Goal: Check status: Check status

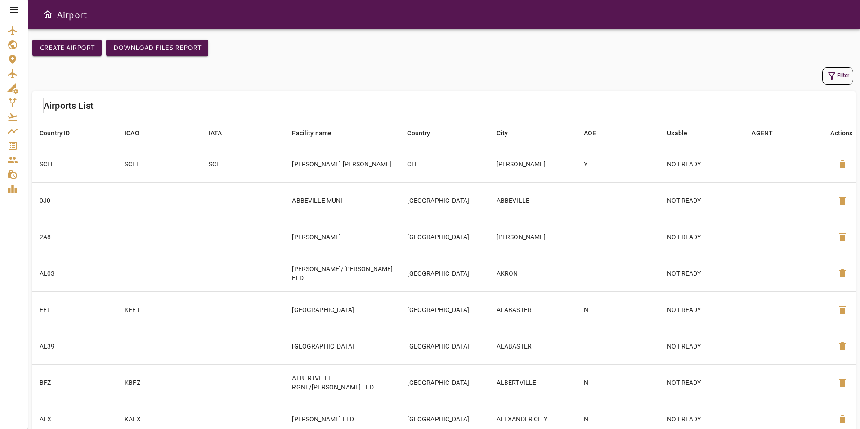
click at [17, 6] on icon at bounding box center [14, 9] width 11 height 11
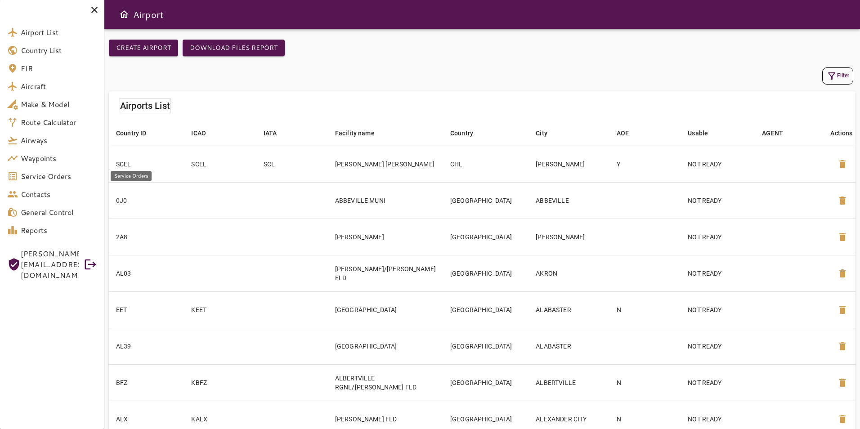
click at [46, 181] on span "Service Orders" at bounding box center [59, 176] width 76 height 11
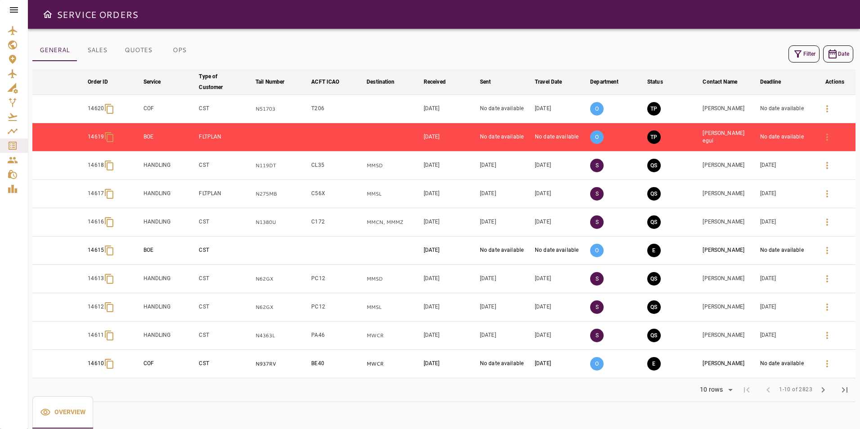
click at [801, 50] on icon "button" at bounding box center [797, 54] width 11 height 11
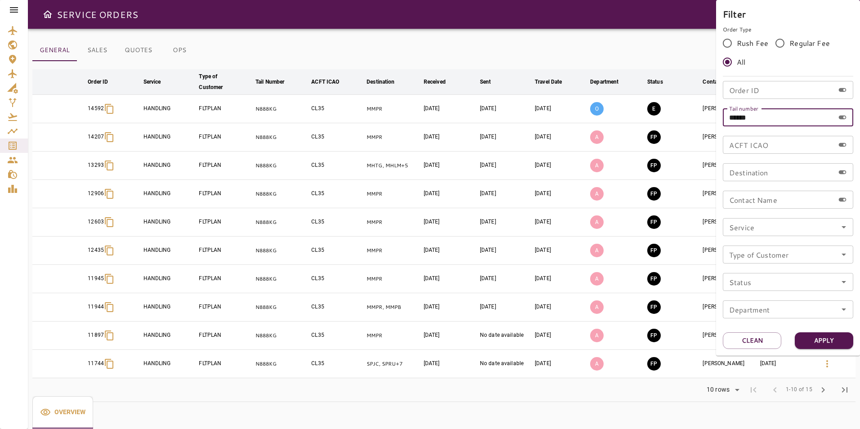
drag, startPoint x: 764, startPoint y: 119, endPoint x: 685, endPoint y: 116, distance: 78.7
click at [685, 116] on div "Filter Order Type Rush Fee Regular Fee All Order ID Order ID Tail number ******…" at bounding box center [430, 214] width 860 height 429
click at [773, 95] on input "Order ID" at bounding box center [779, 90] width 112 height 18
type input "*"
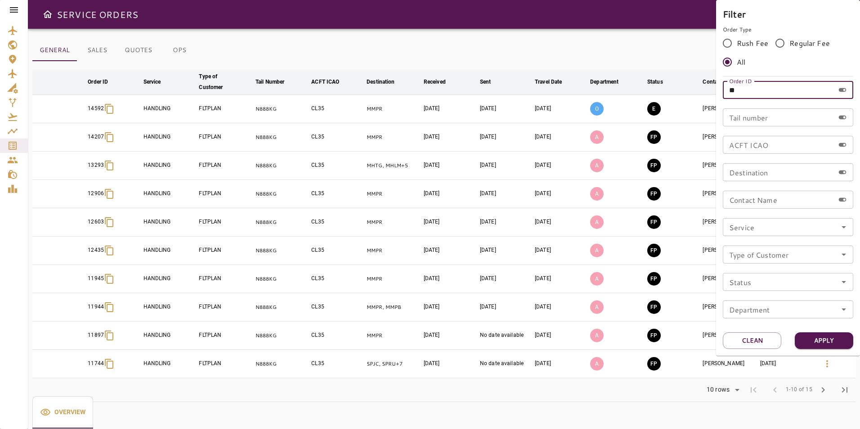
type input "*"
type input "*****"
click at [810, 341] on button "Apply" at bounding box center [824, 340] width 58 height 17
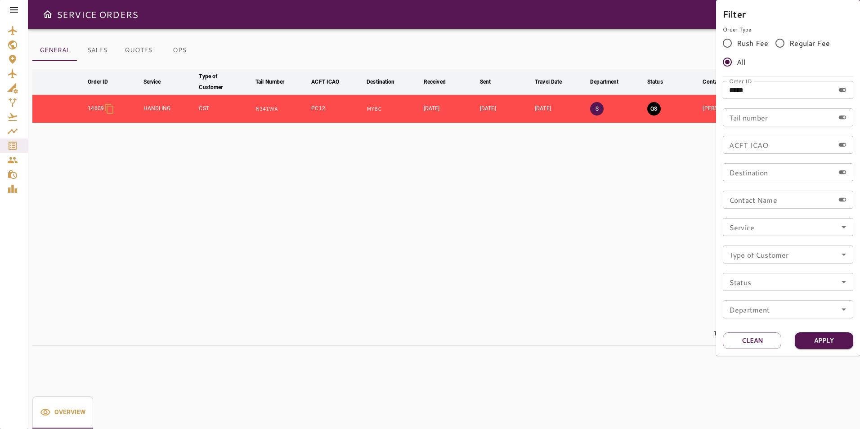
click at [634, 248] on div at bounding box center [430, 214] width 860 height 429
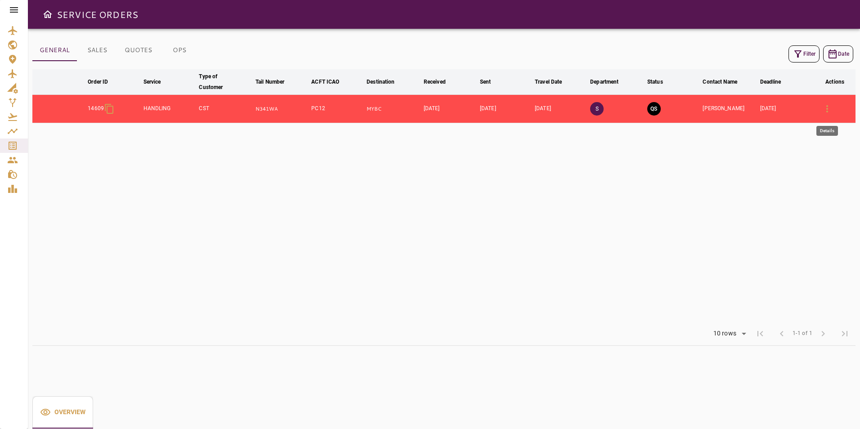
click at [822, 112] on icon "button" at bounding box center [827, 108] width 11 height 11
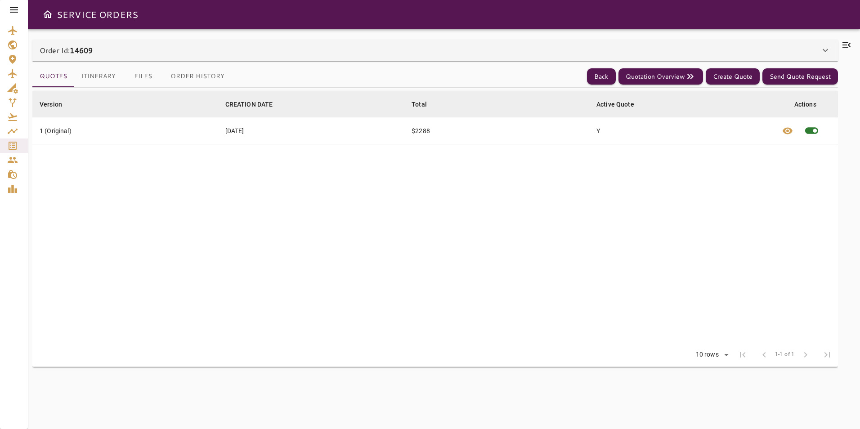
click at [848, 46] on icon at bounding box center [846, 45] width 11 height 11
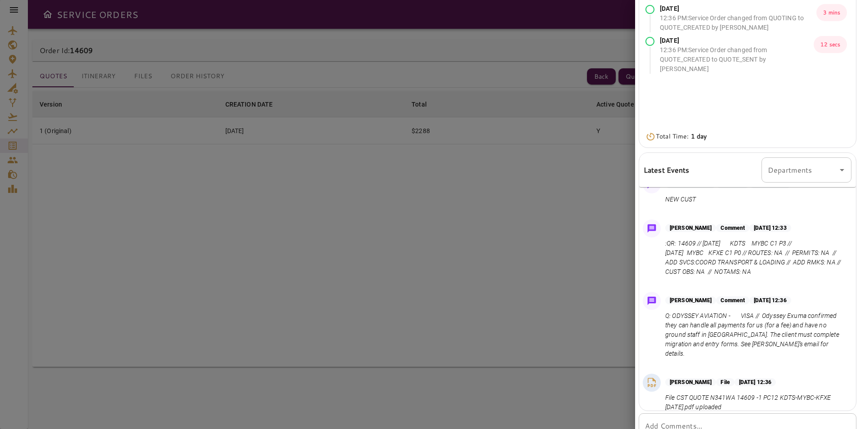
scroll to position [147, 0]
